Goal: Information Seeking & Learning: Learn about a topic

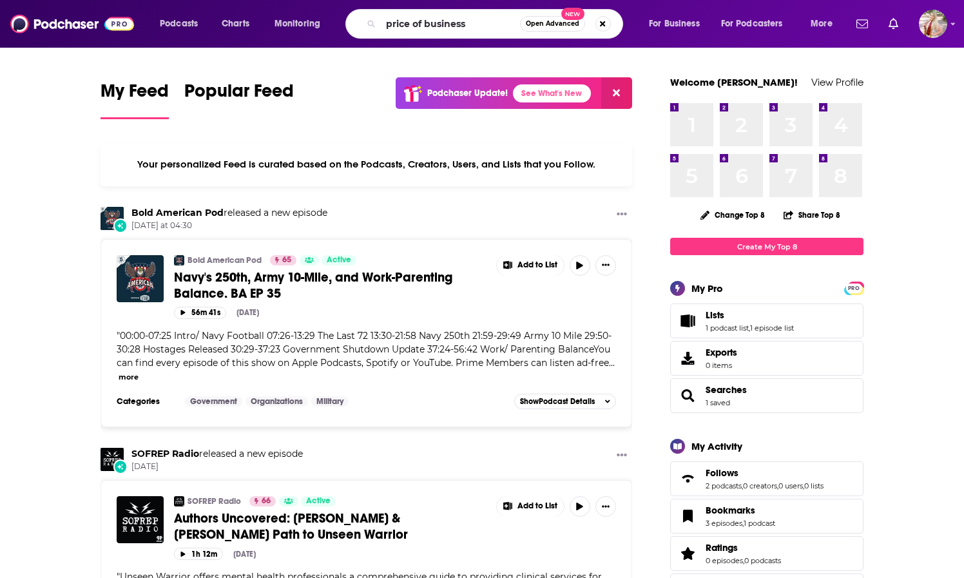
type input "price of business"
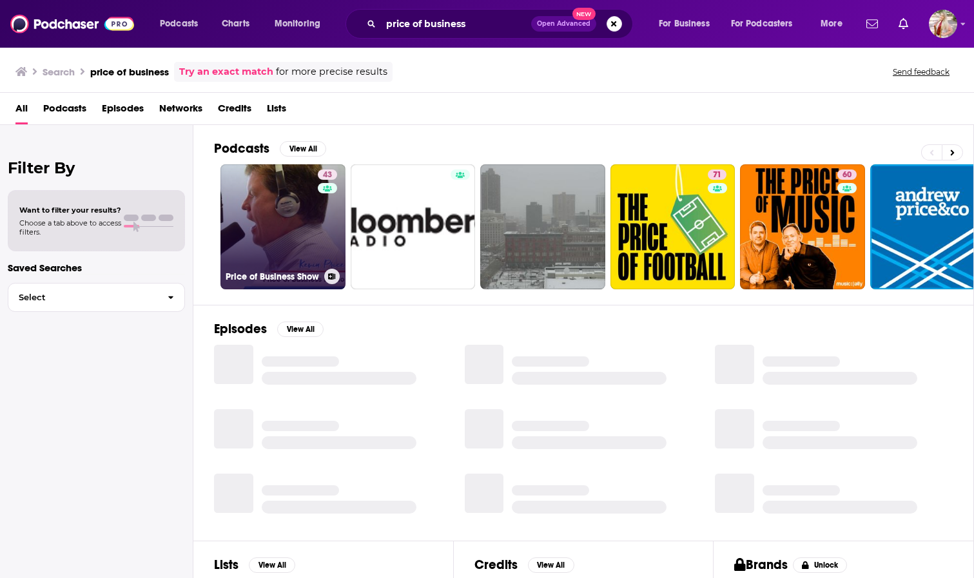
click at [277, 236] on link "43 Price of Business Show" at bounding box center [282, 226] width 125 height 125
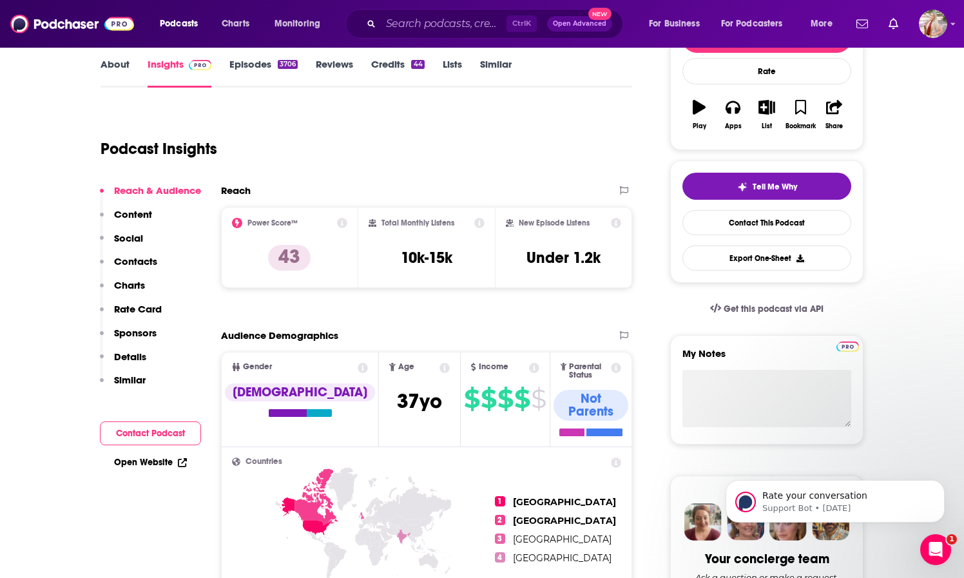
scroll to position [57, 0]
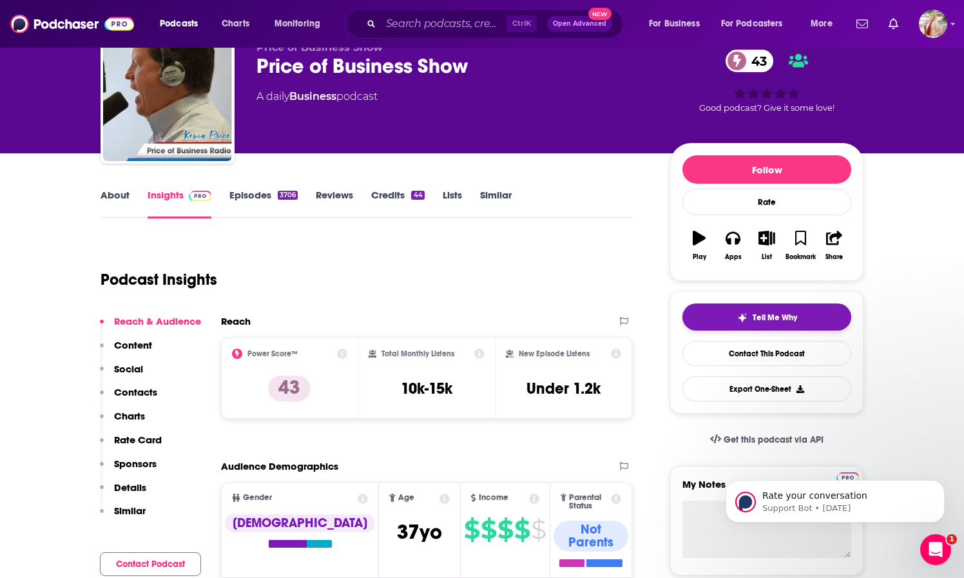
click at [825, 322] on button "Tell Me Why" at bounding box center [766, 317] width 169 height 27
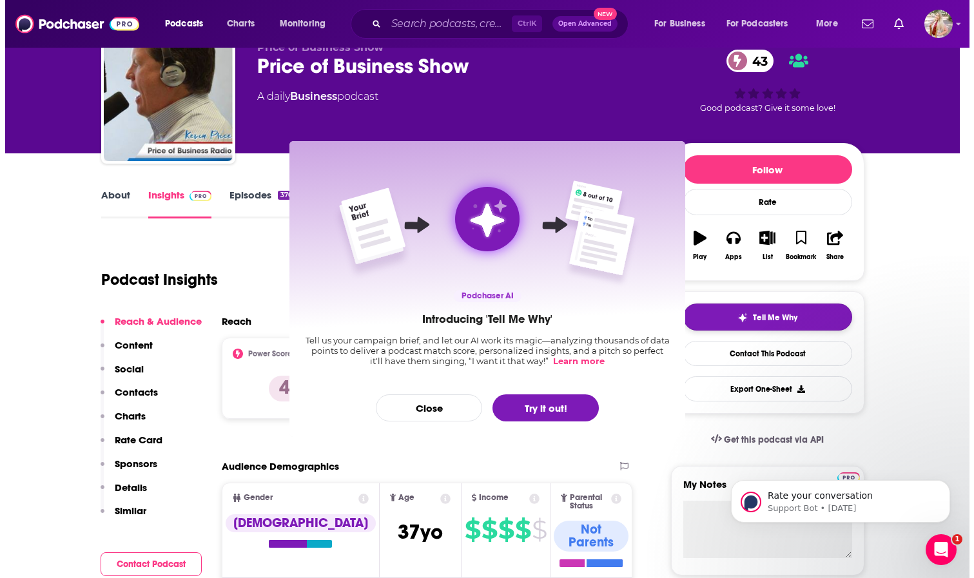
scroll to position [0, 0]
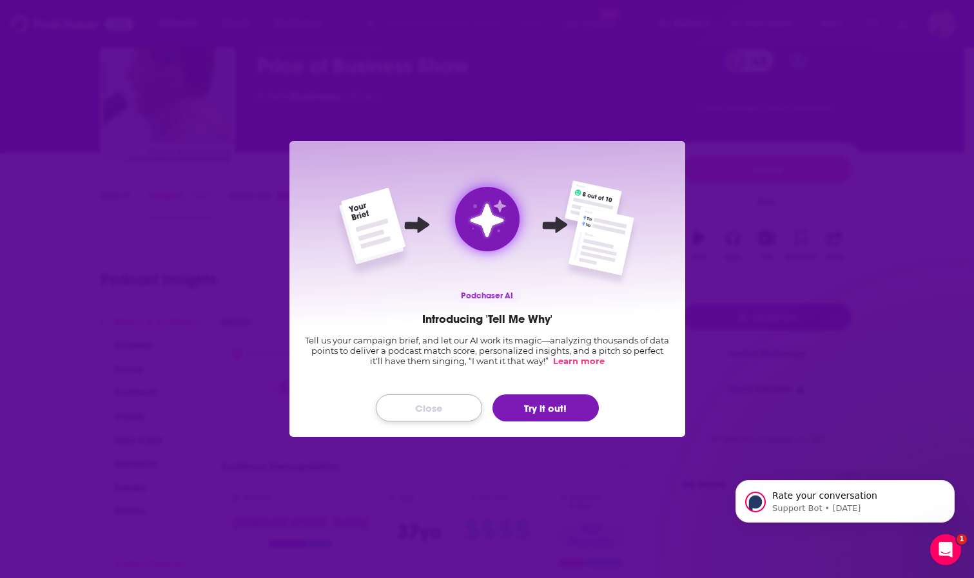
click at [436, 406] on button "Close" at bounding box center [429, 407] width 106 height 27
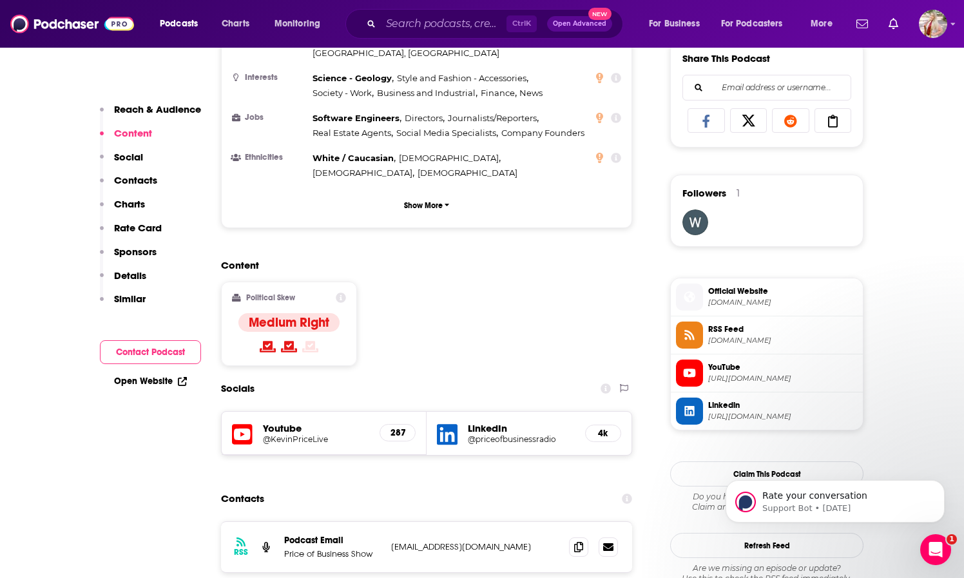
scroll to position [830, 0]
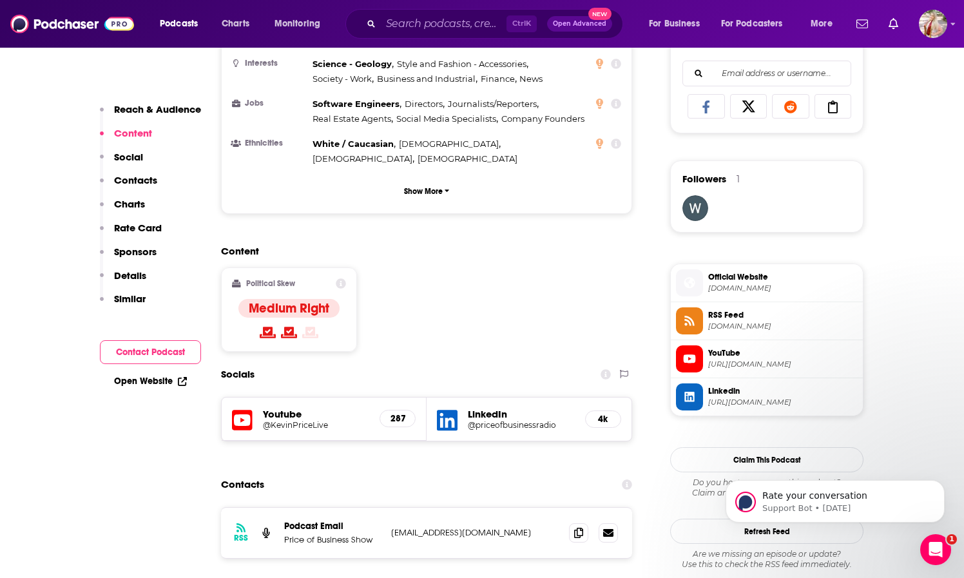
click at [340, 278] on icon at bounding box center [341, 283] width 10 height 10
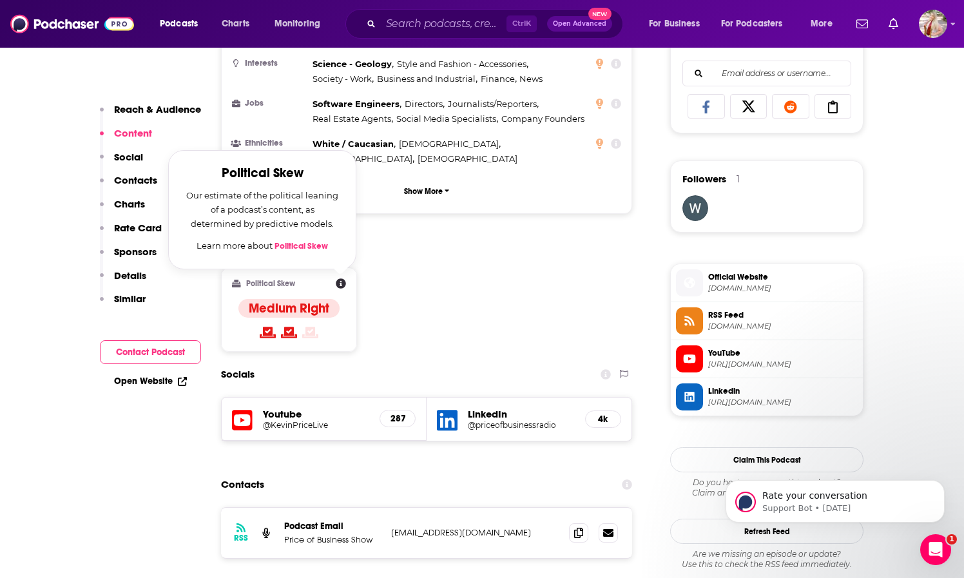
click at [454, 245] on div "Content Political Skew Political Skew Our estimate of the political leaning of …" at bounding box center [426, 303] width 411 height 117
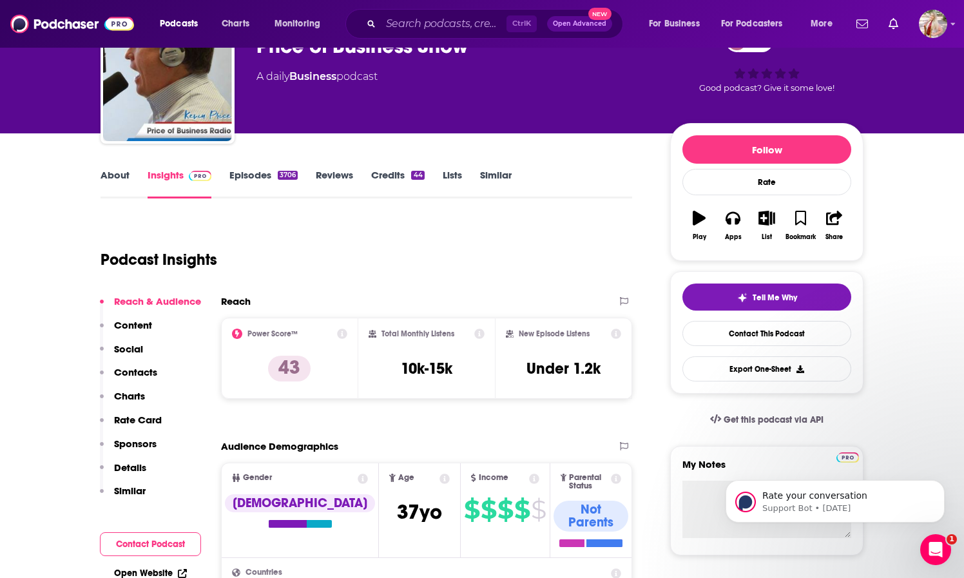
scroll to position [0, 0]
